Goal: Transaction & Acquisition: Purchase product/service

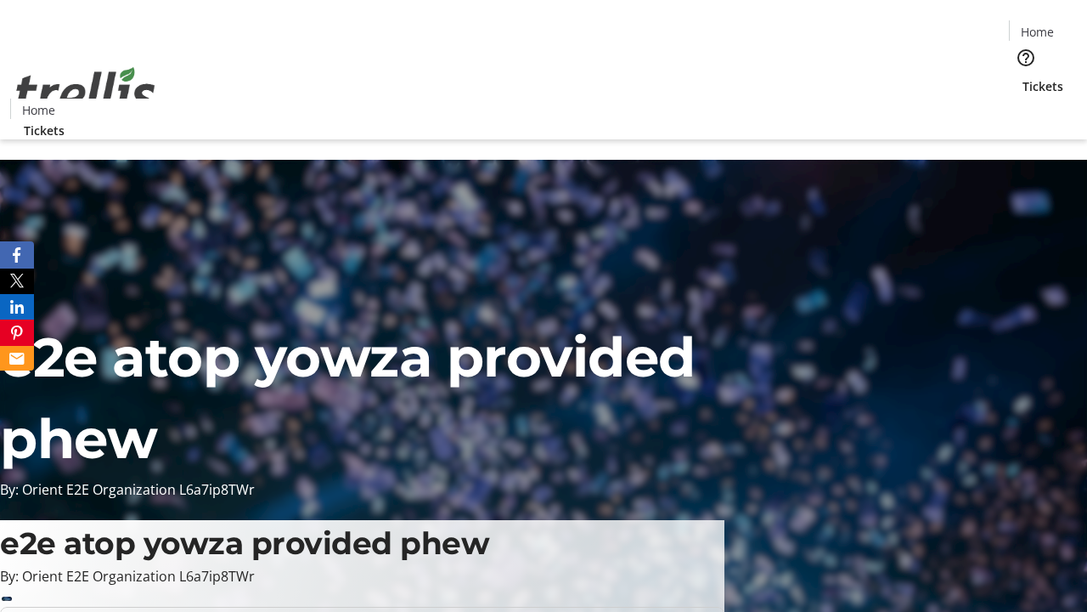
click at [1023, 77] on span "Tickets" at bounding box center [1043, 86] width 41 height 18
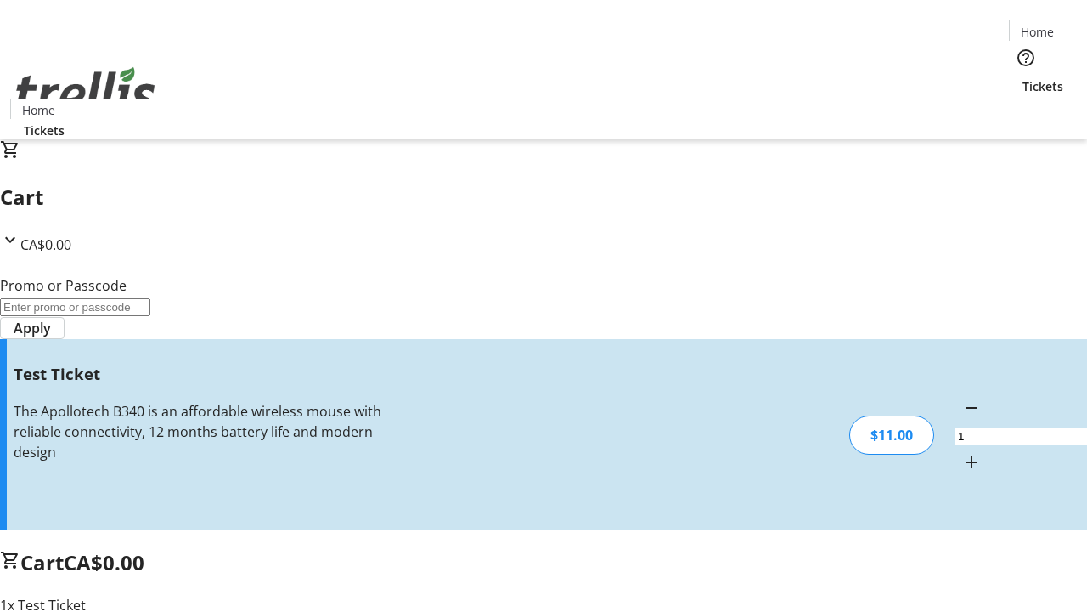
type input "UNLOCK"
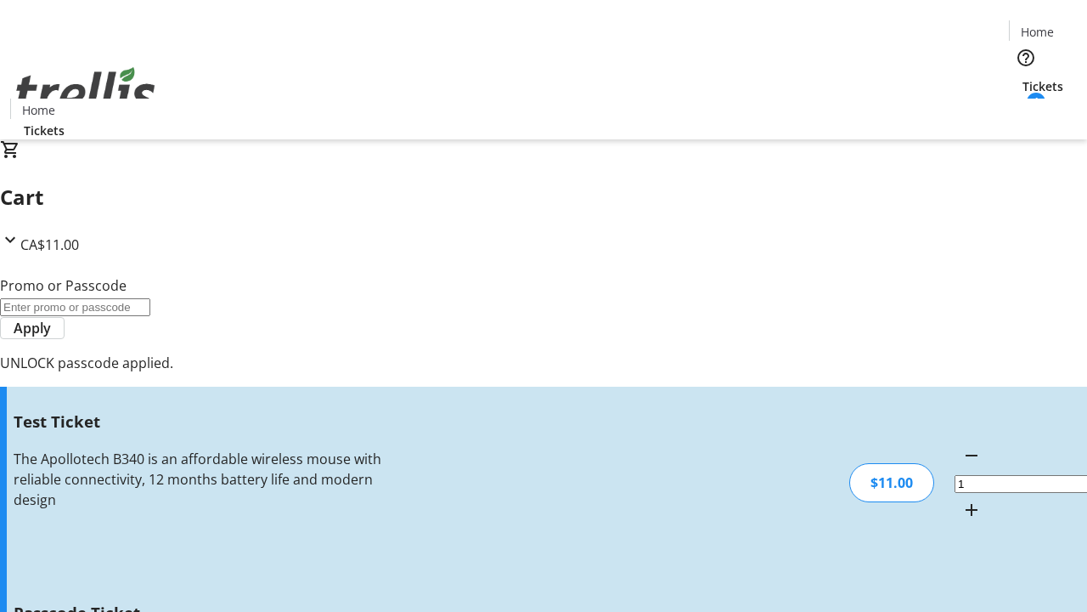
type input "5"
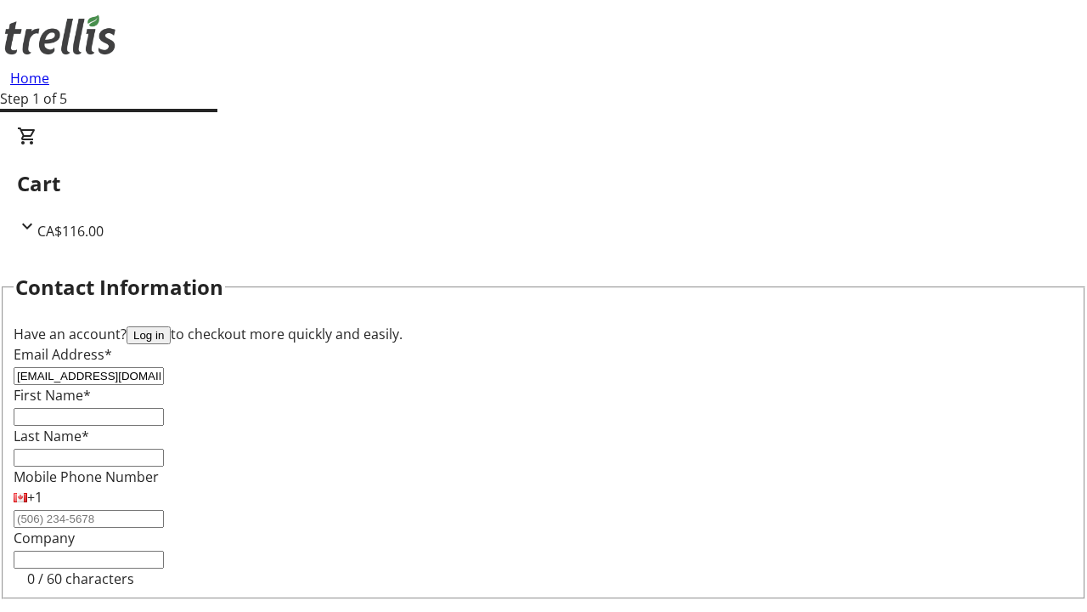
type input "[EMAIL_ADDRESS][DOMAIN_NAME]"
type input "Hosea"
type input "[PERSON_NAME]"
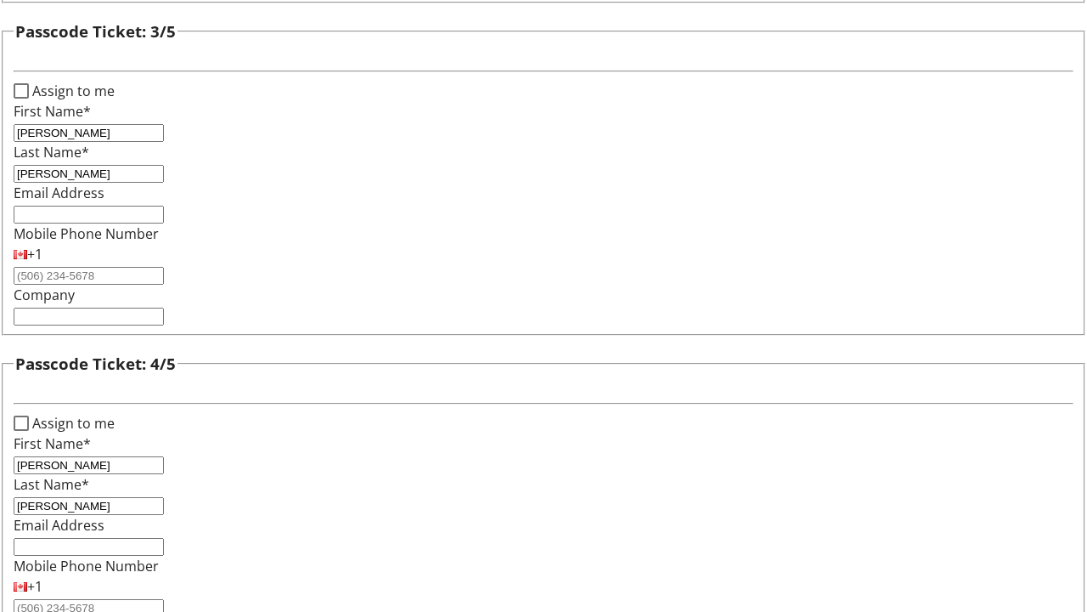
type input "[PERSON_NAME]"
checkbox input "true"
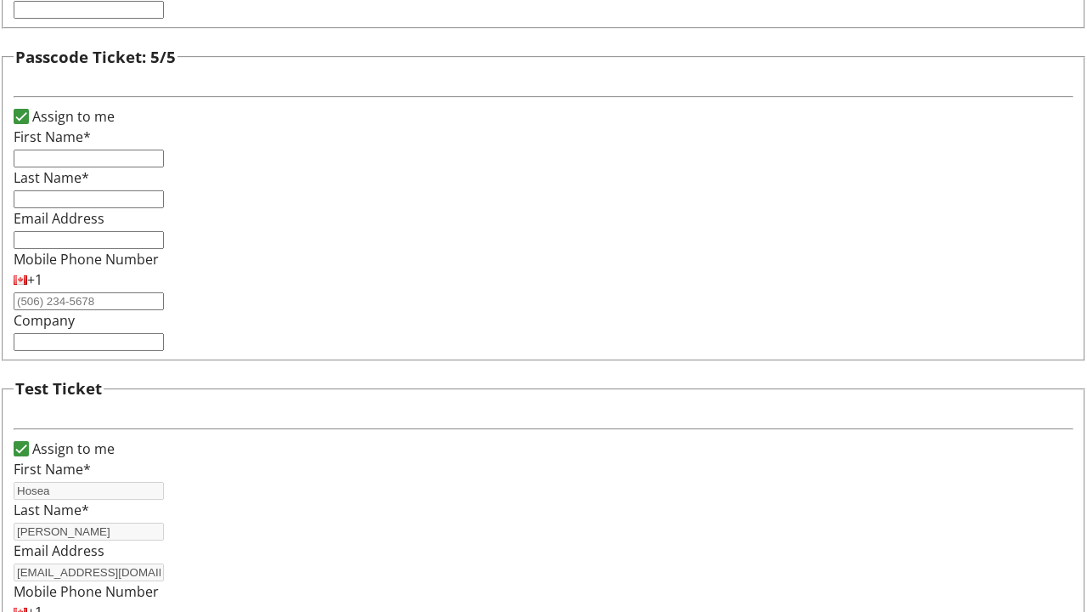
type input "Hosea"
type input "[PERSON_NAME]"
type input "[EMAIL_ADDRESS][DOMAIN_NAME]"
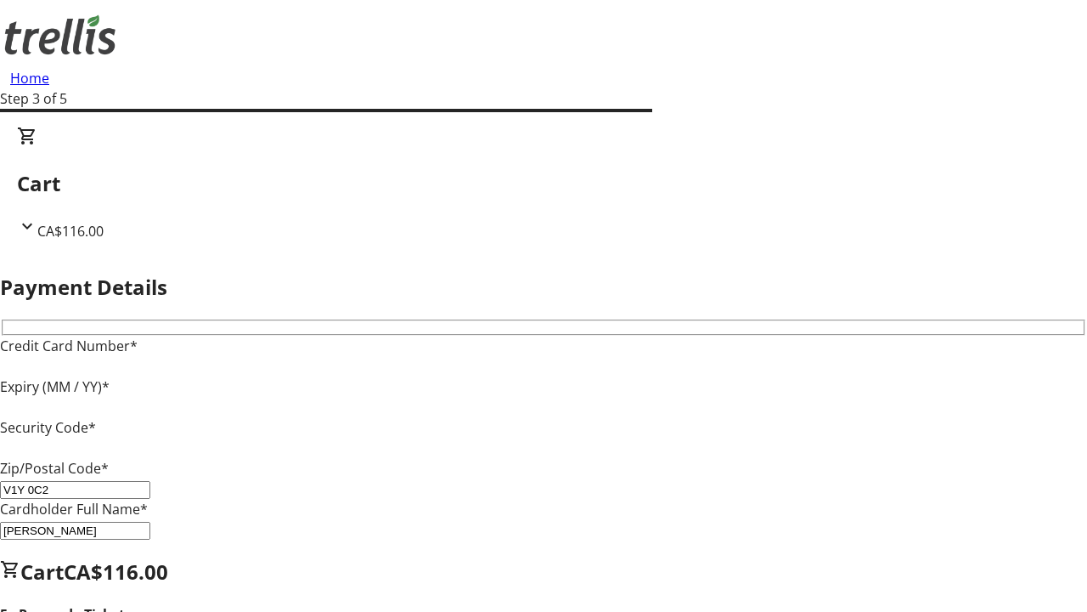
type input "V1Y 0C2"
